Goal: Information Seeking & Learning: Find specific fact

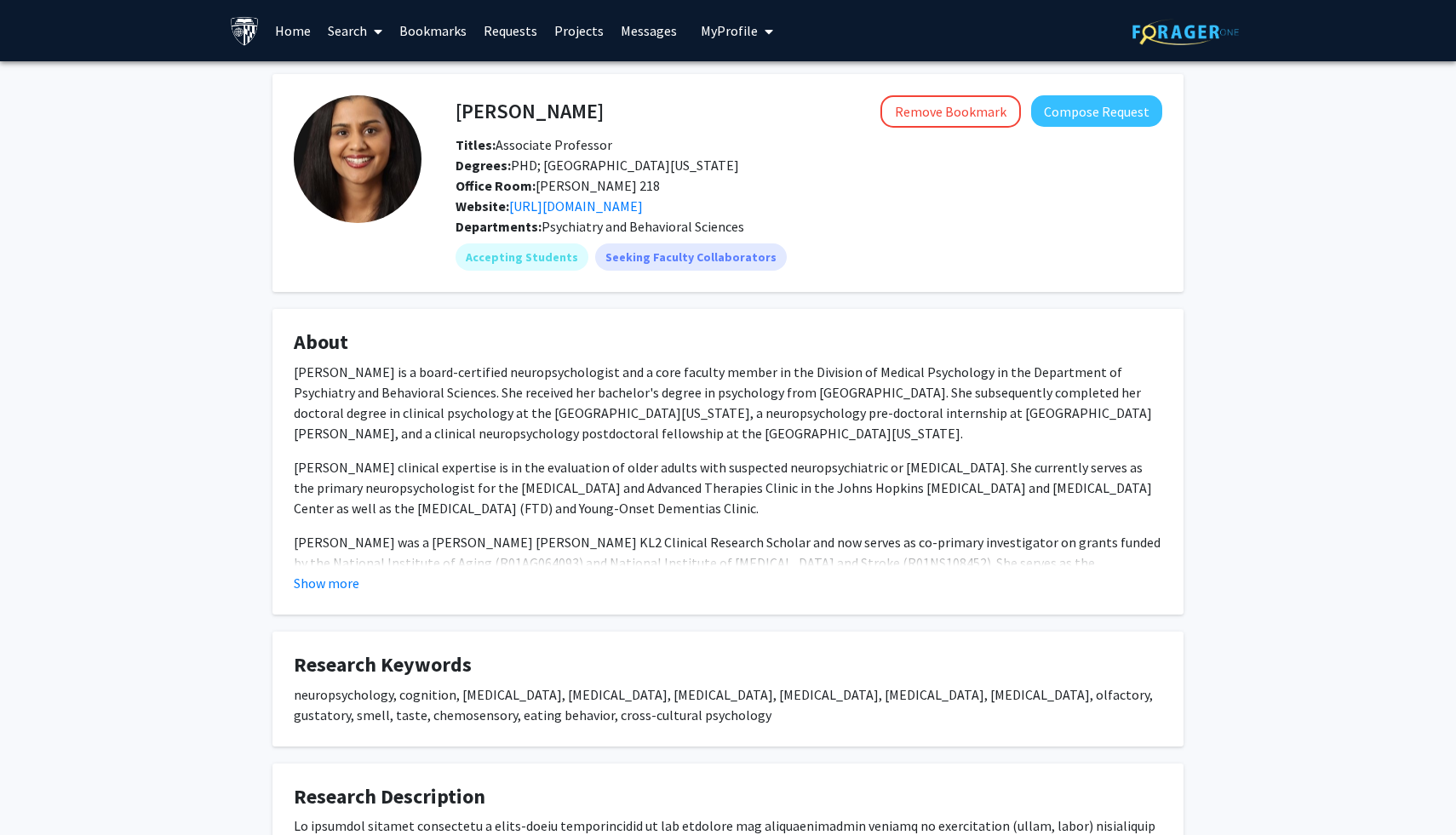
scroll to position [13, 0]
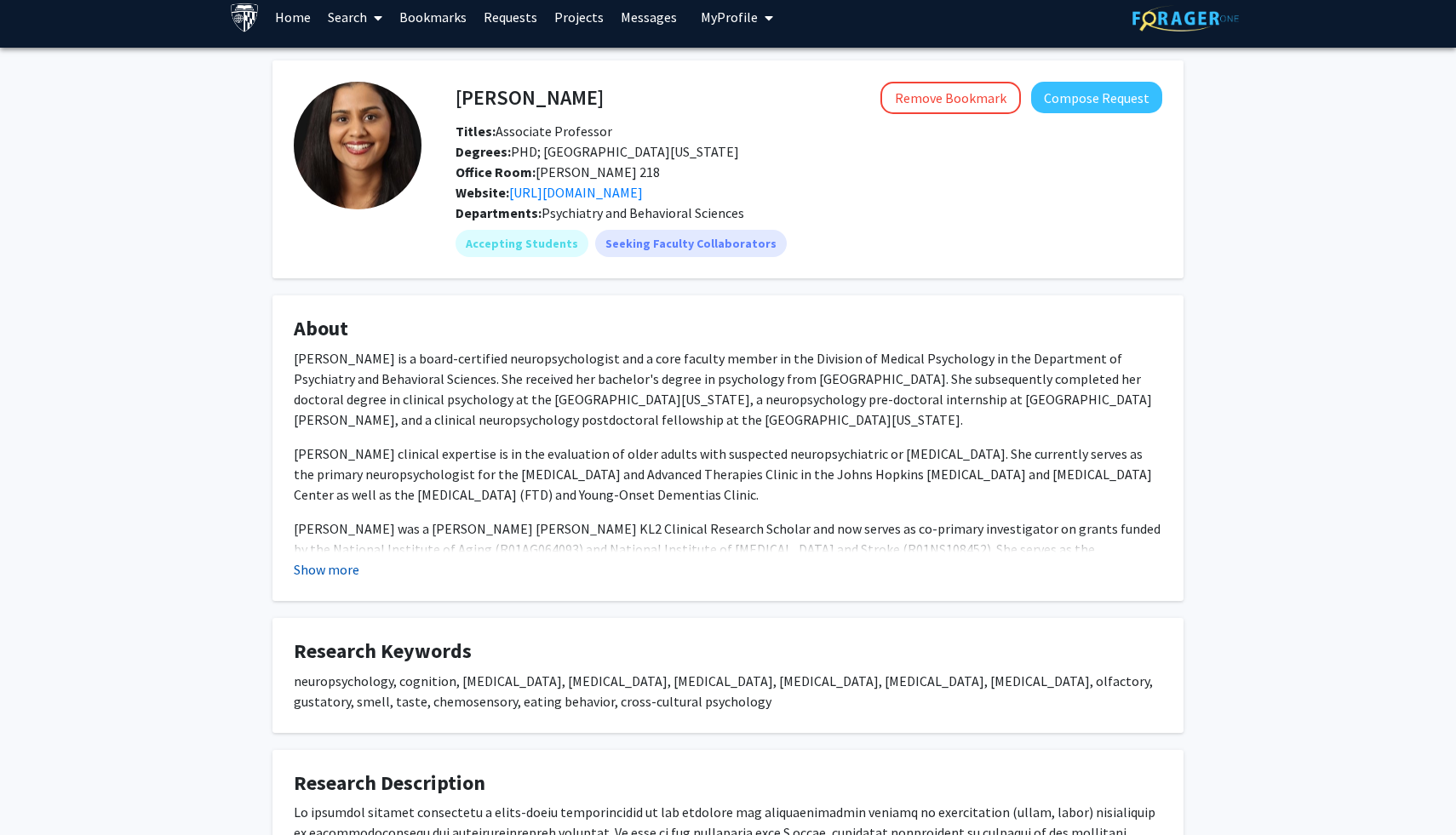
click at [347, 570] on button "Show more" at bounding box center [326, 569] width 65 height 20
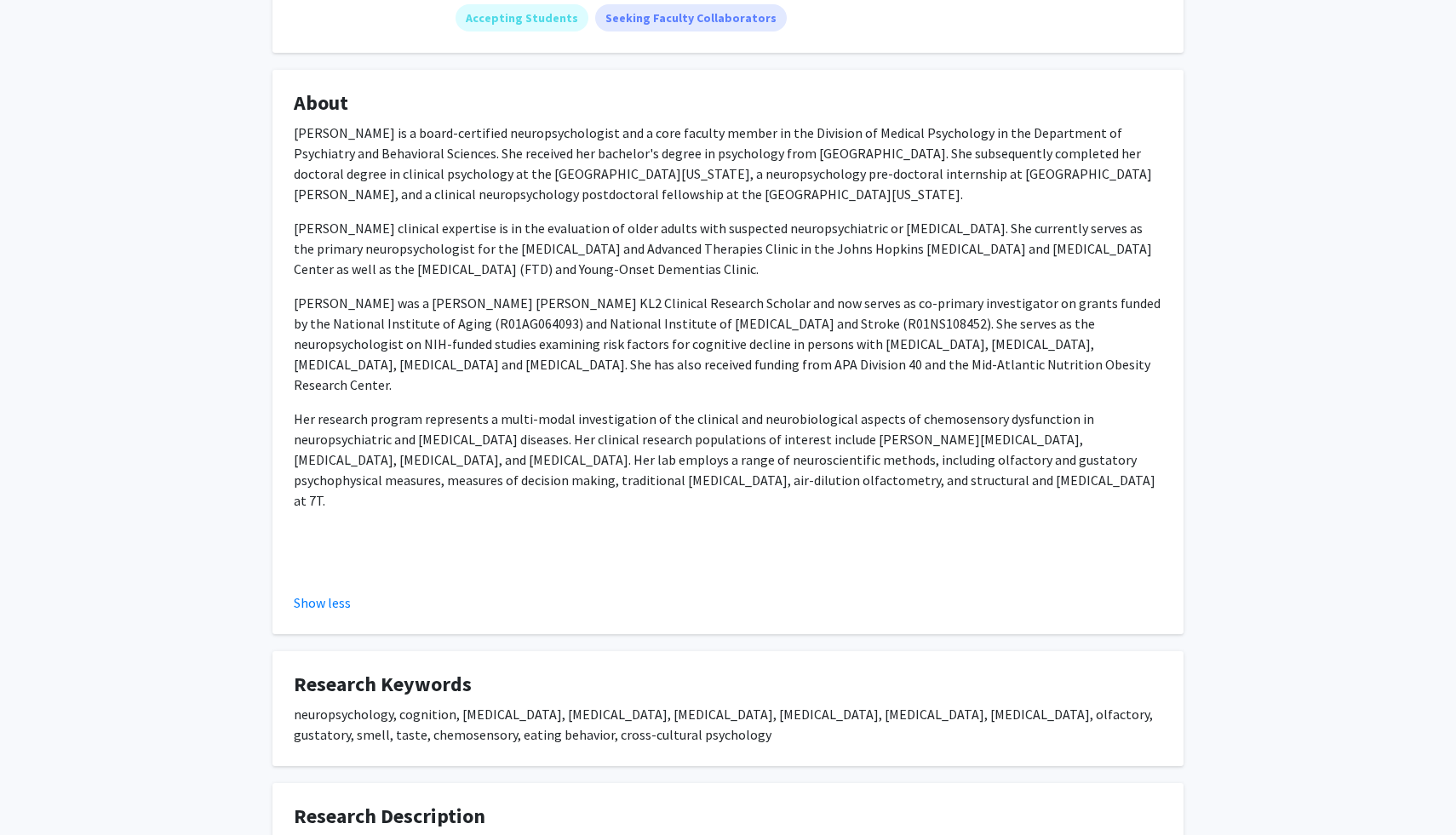
scroll to position [0, 0]
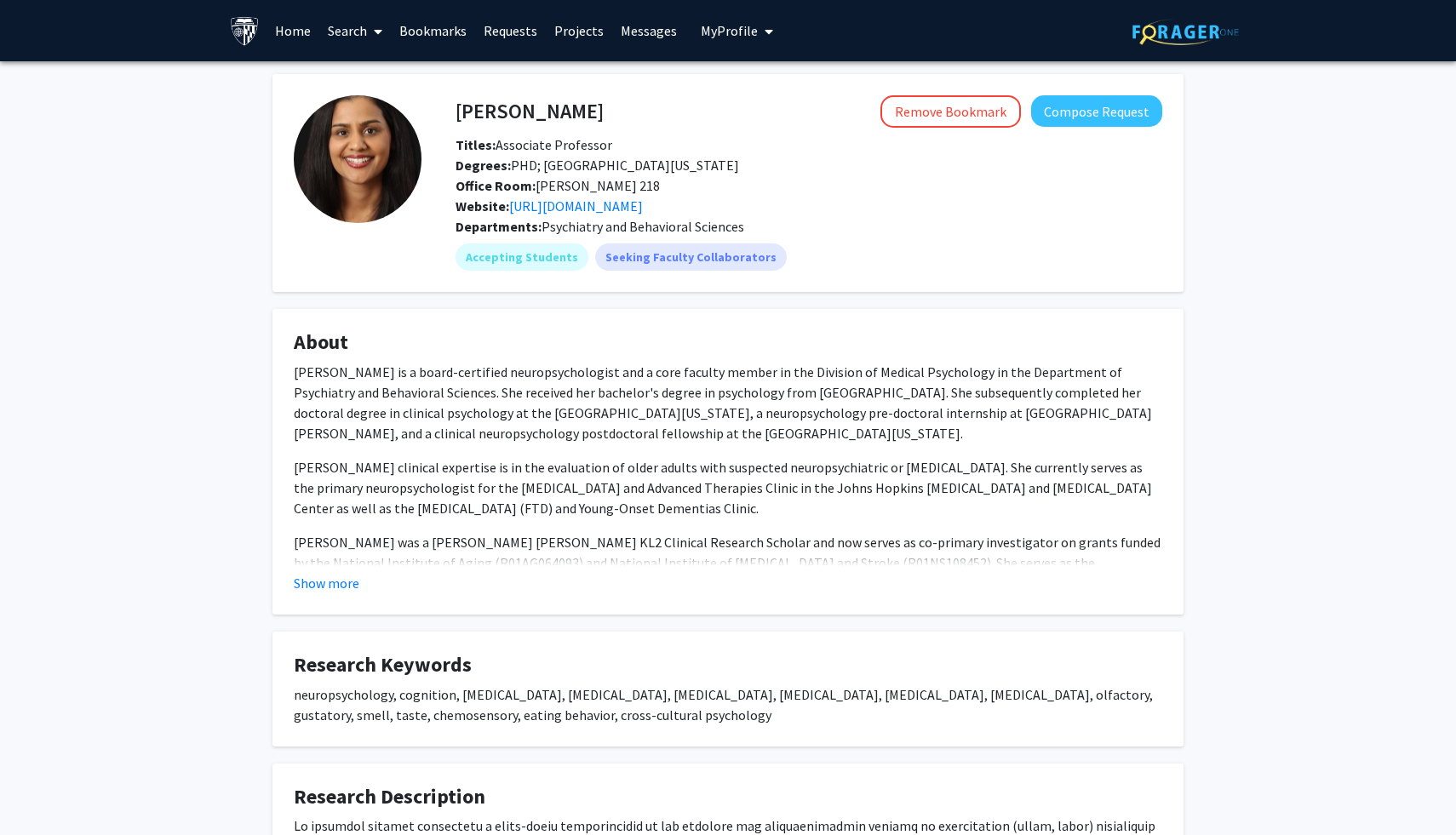
click at [342, 37] on link "Search" at bounding box center [354, 31] width 72 height 59
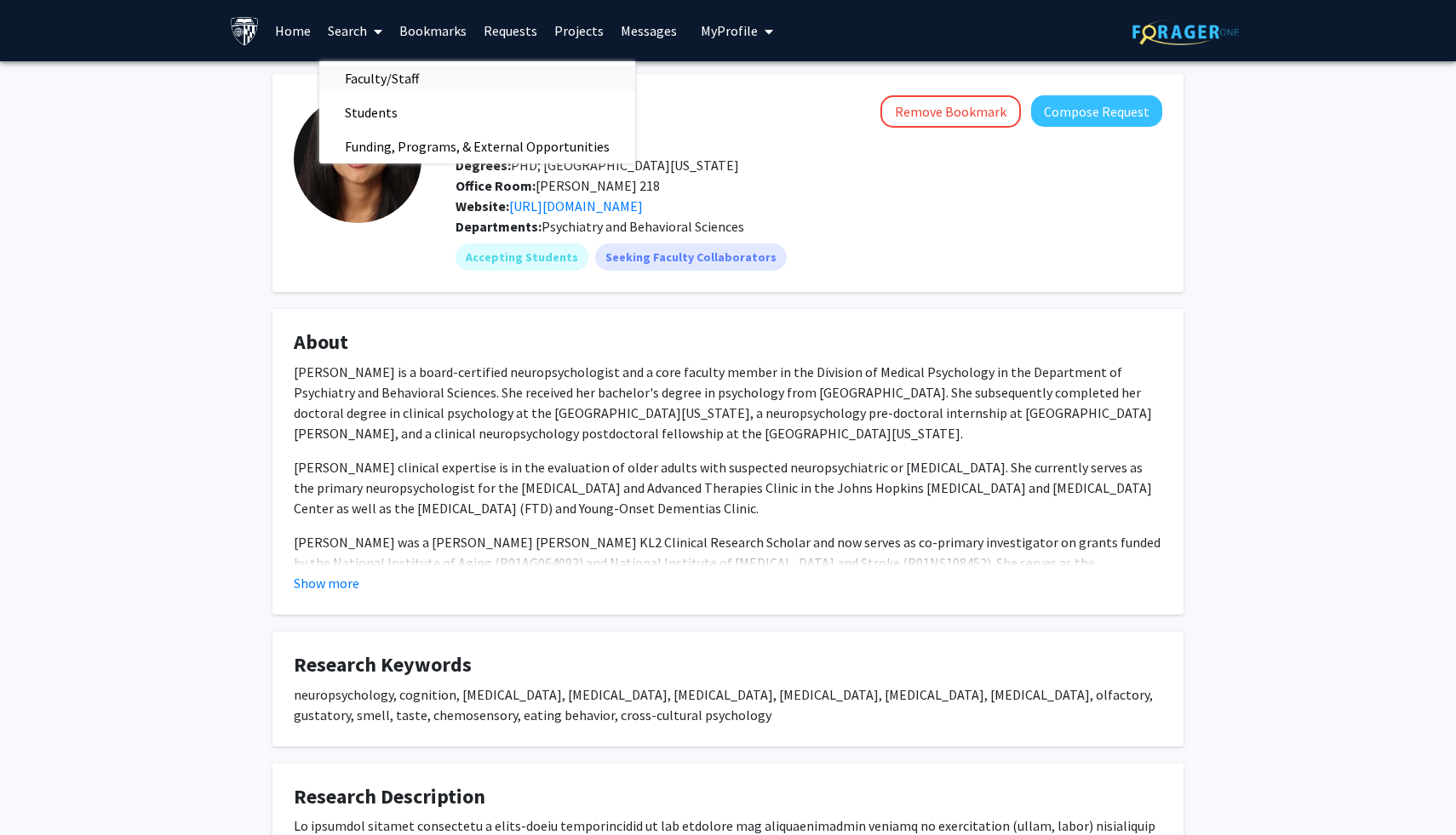
click at [376, 71] on span "Faculty/Staff" at bounding box center [381, 79] width 125 height 34
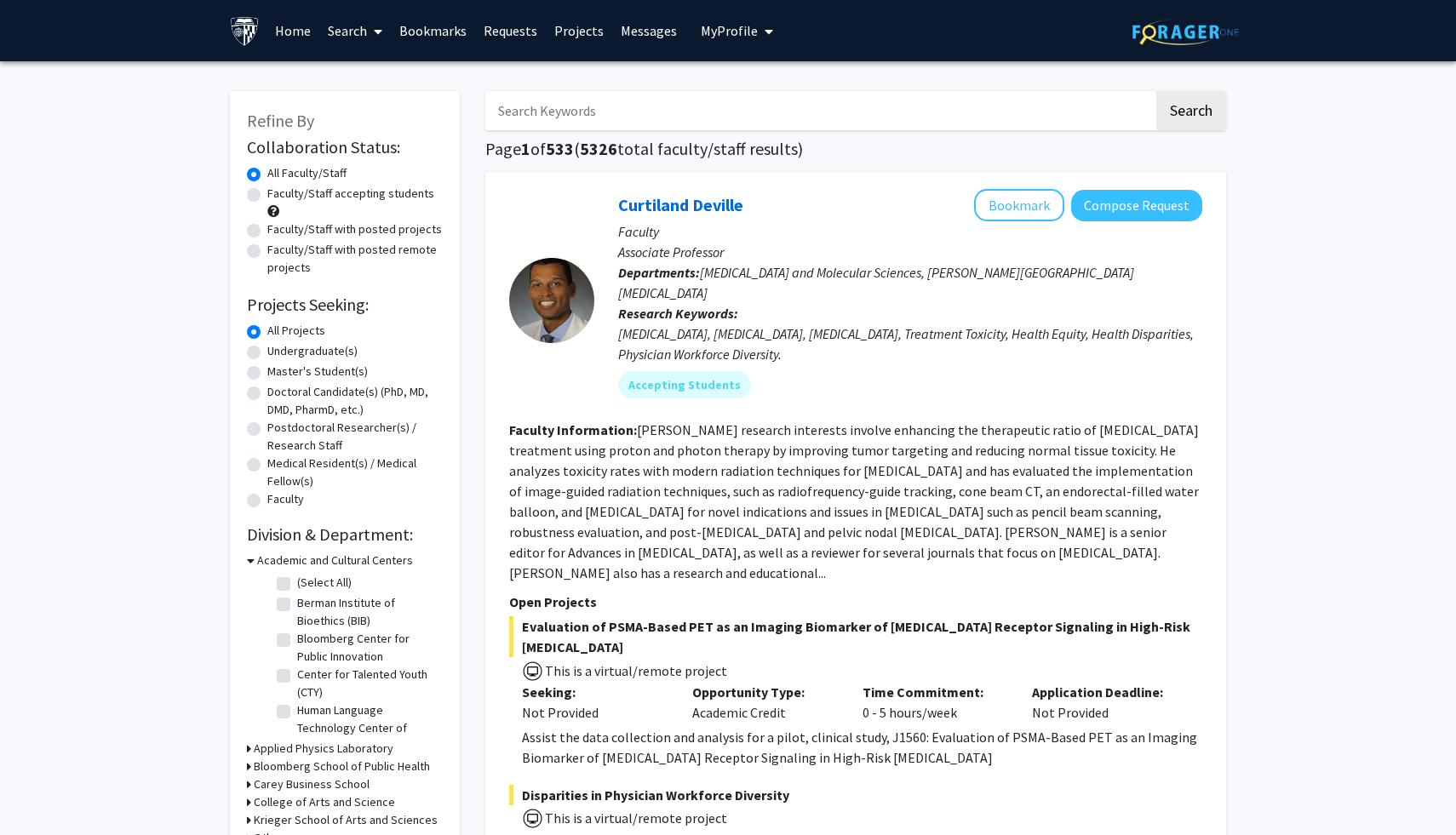
click at [566, 115] on input "Search Keywords" at bounding box center [819, 110] width 668 height 39
type input "[PERSON_NAME]"
click at [1156, 91] on button "Search" at bounding box center [1191, 110] width 70 height 39
